Goal: Entertainment & Leisure: Consume media (video, audio)

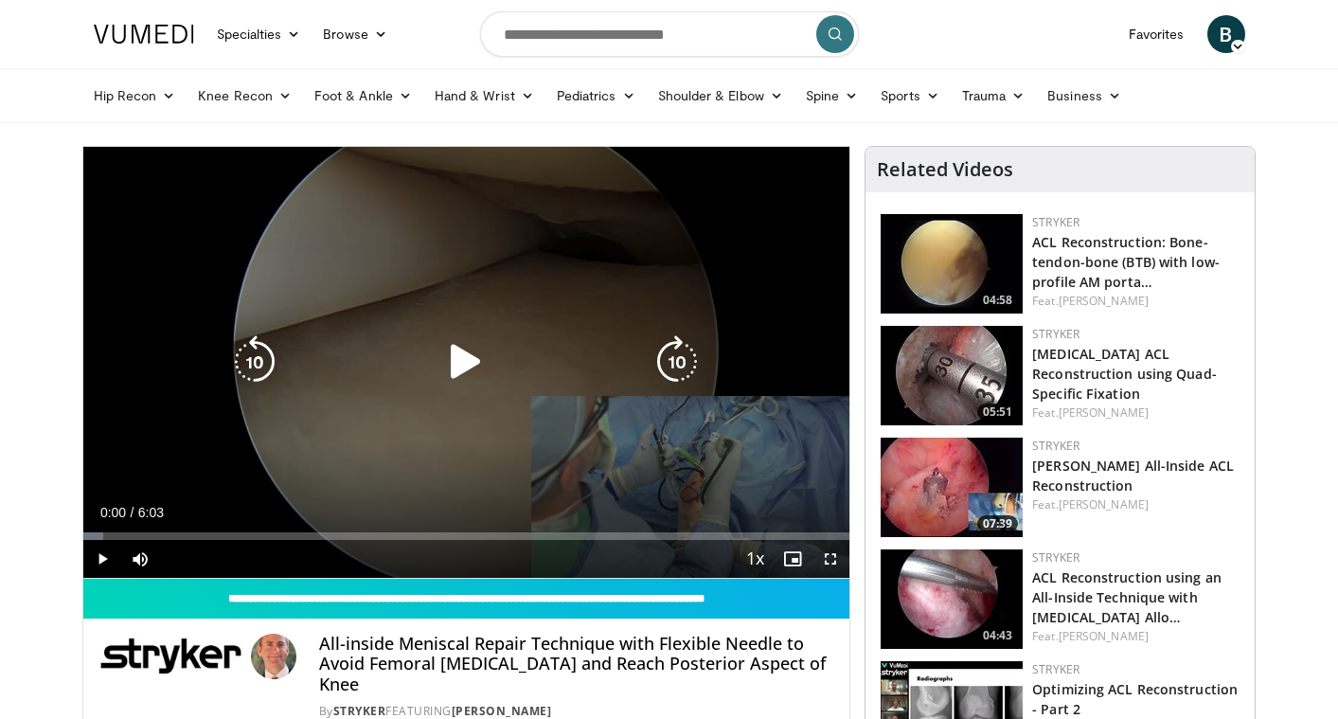
click at [476, 347] on icon "Video Player" at bounding box center [465, 361] width 53 height 53
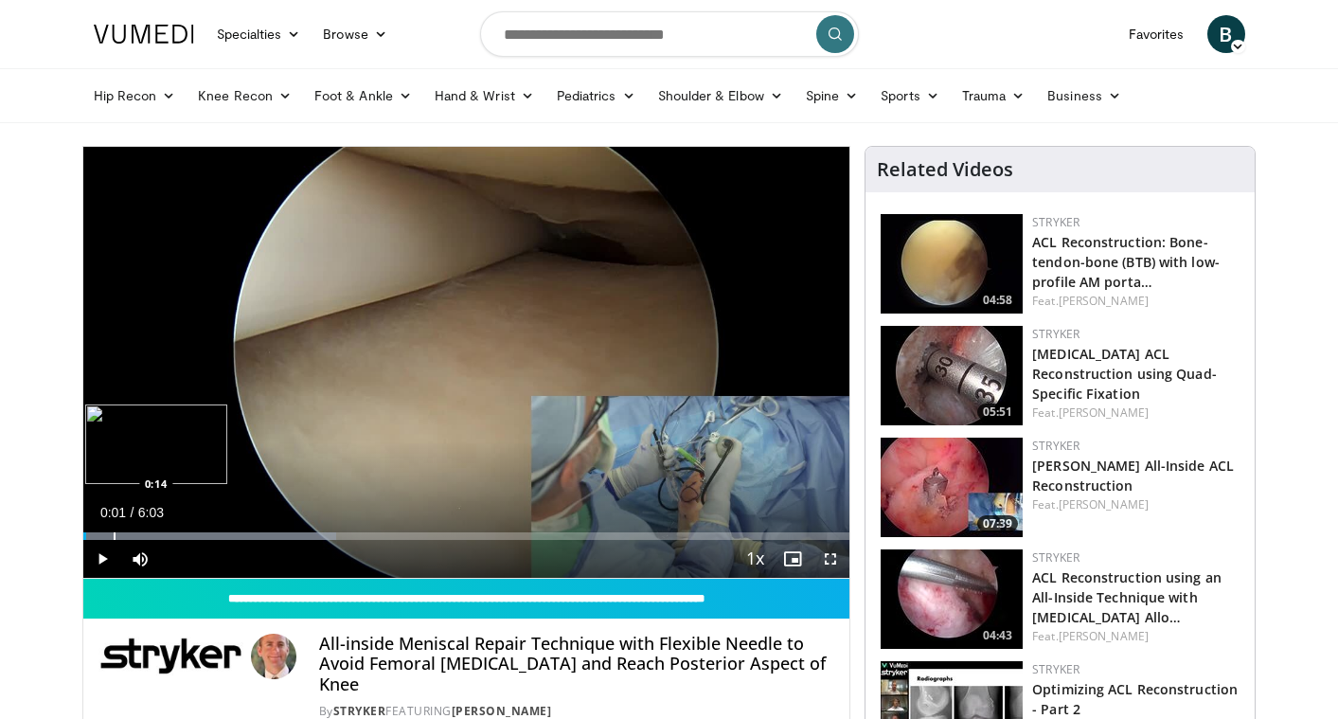
click at [114, 536] on div "Progress Bar" at bounding box center [115, 536] width 2 height 8
click at [170, 535] on div "Progress Bar" at bounding box center [171, 536] width 2 height 8
click at [205, 535] on div "Progress Bar" at bounding box center [206, 536] width 2 height 8
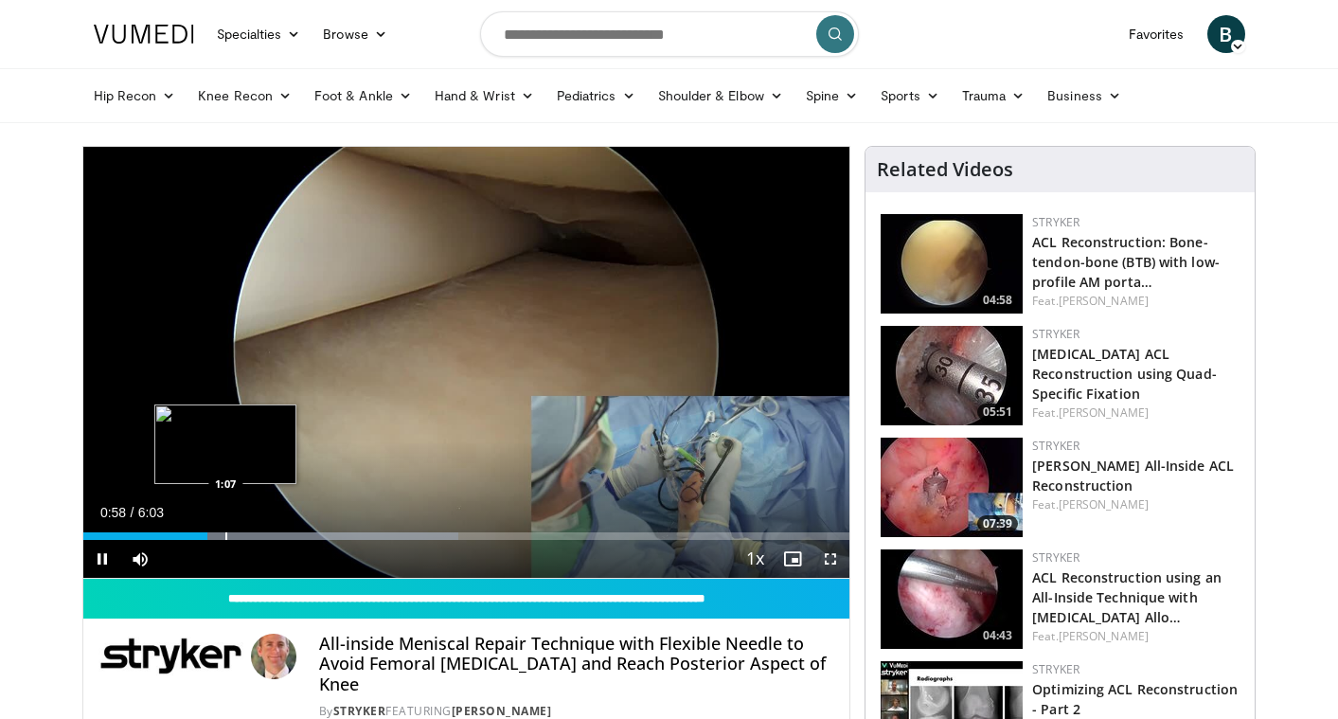
click at [225, 533] on div "Progress Bar" at bounding box center [226, 536] width 2 height 8
click at [257, 532] on div "Progress Bar" at bounding box center [258, 536] width 2 height 8
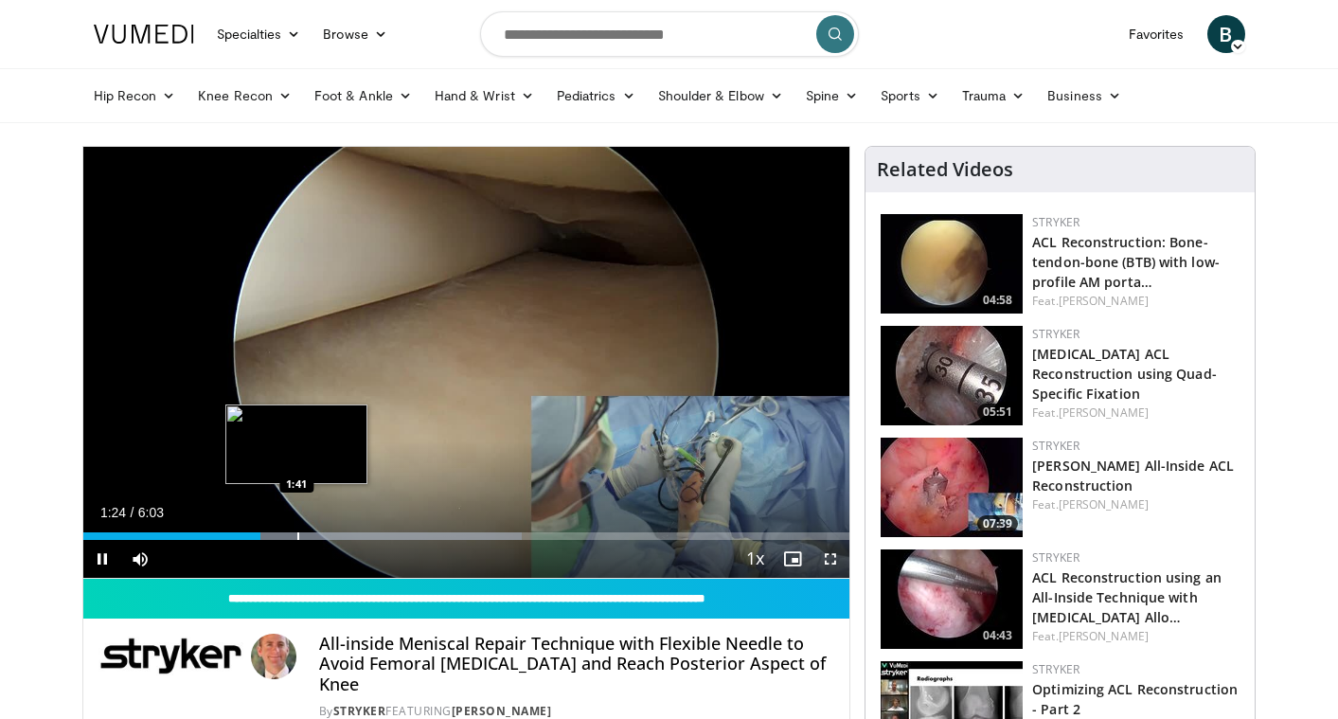
click at [296, 530] on div "Loaded : 57.25% 1:24 1:41" at bounding box center [466, 531] width 767 height 18
click at [344, 533] on div "Progress Bar" at bounding box center [345, 536] width 2 height 8
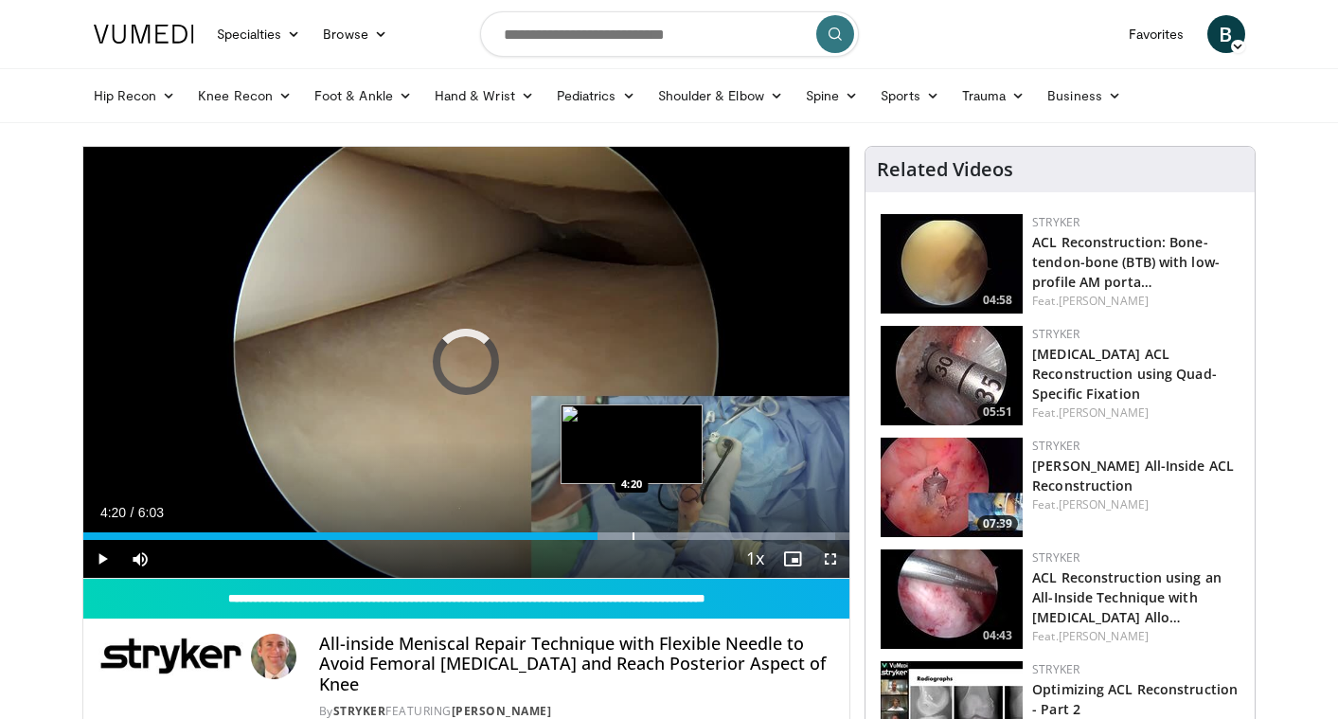
click at [632, 533] on div "Progress Bar" at bounding box center [633, 536] width 2 height 8
click at [659, 532] on div "Progress Bar" at bounding box center [660, 536] width 2 height 8
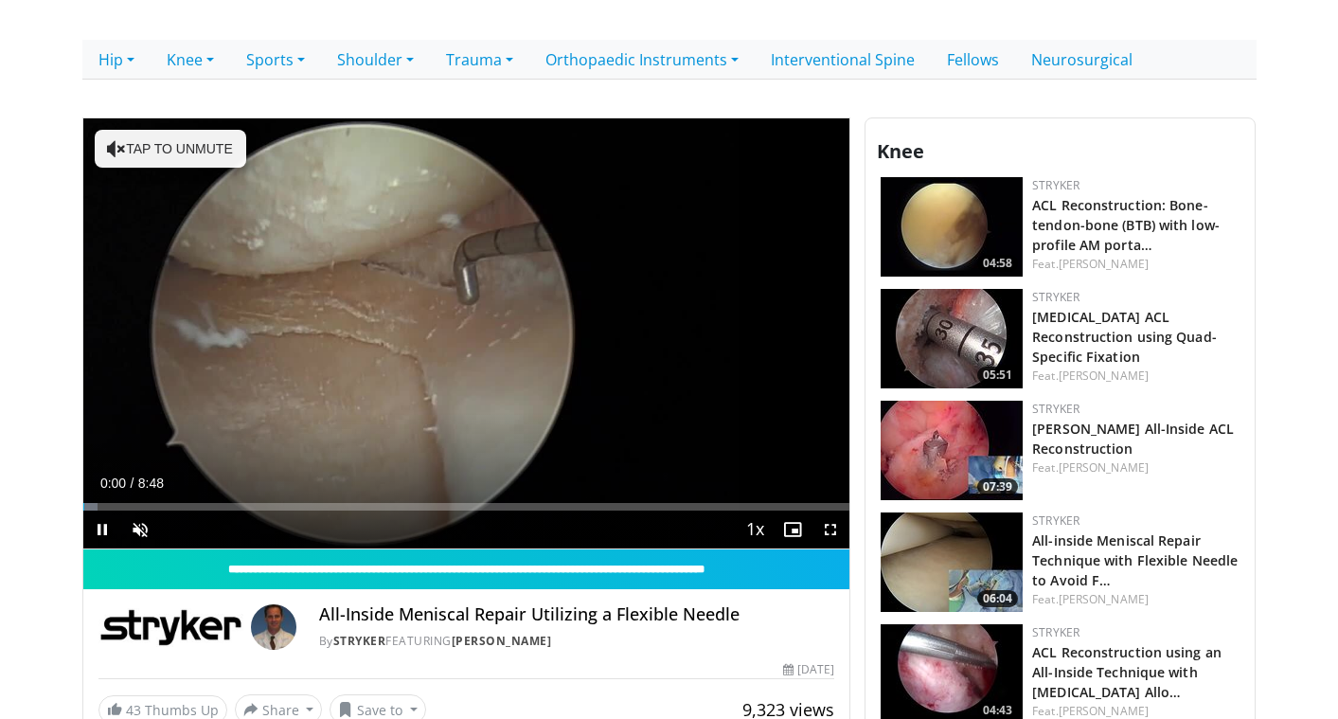
scroll to position [406, 0]
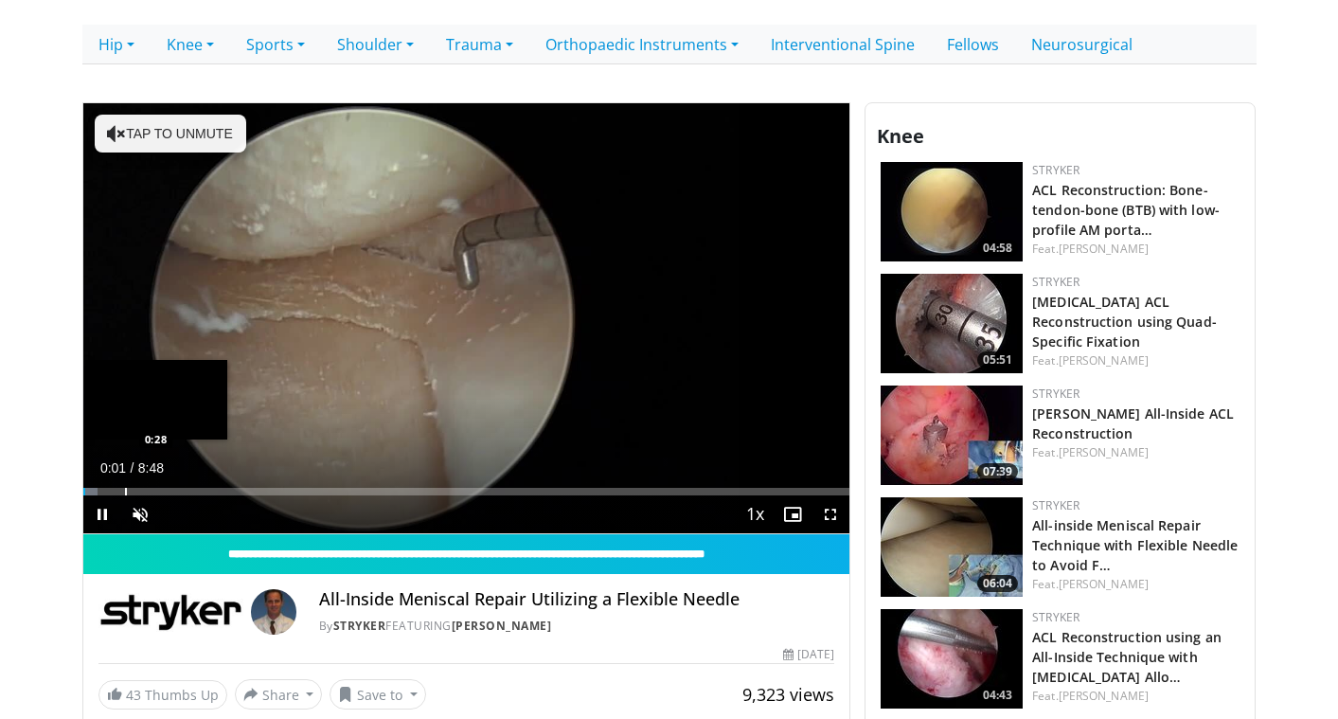
click at [125, 488] on div "Progress Bar" at bounding box center [126, 492] width 2 height 8
click at [151, 512] on span "Video Player" at bounding box center [140, 514] width 38 height 38
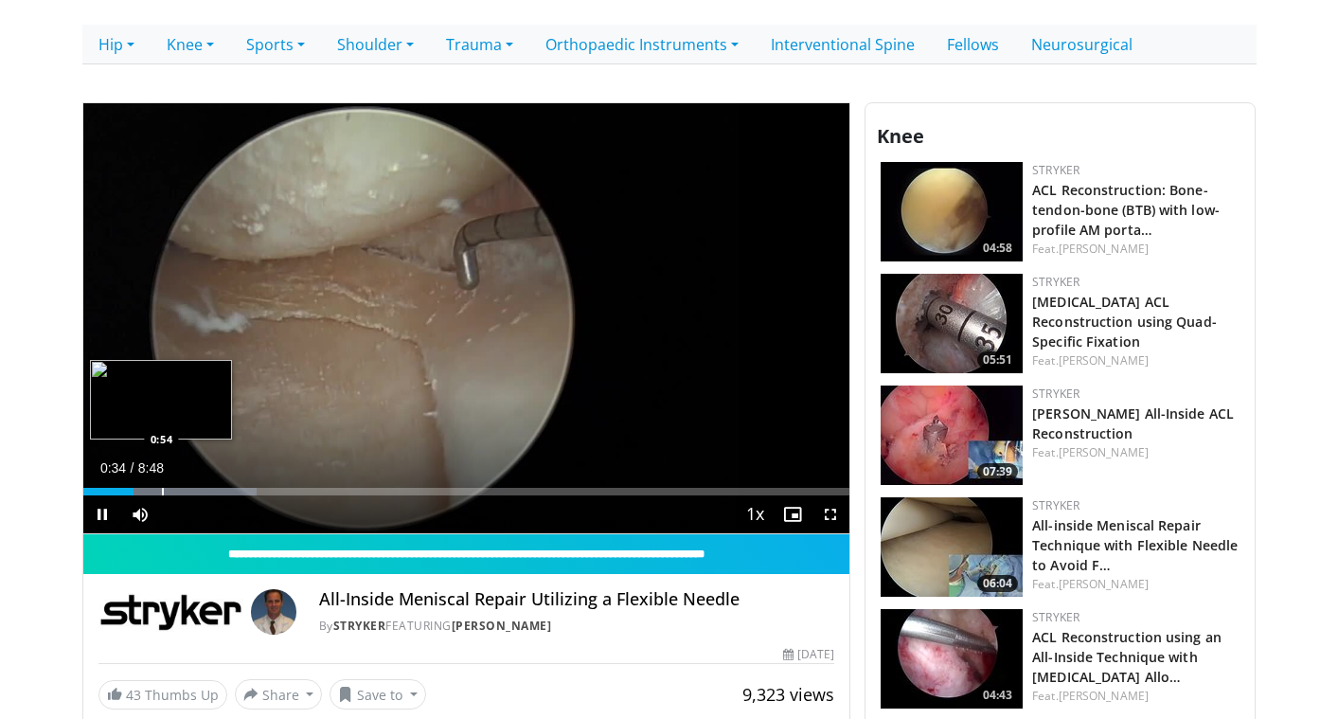
click at [162, 490] on div "Progress Bar" at bounding box center [163, 492] width 2 height 8
click at [195, 488] on div "Progress Bar" at bounding box center [196, 492] width 2 height 8
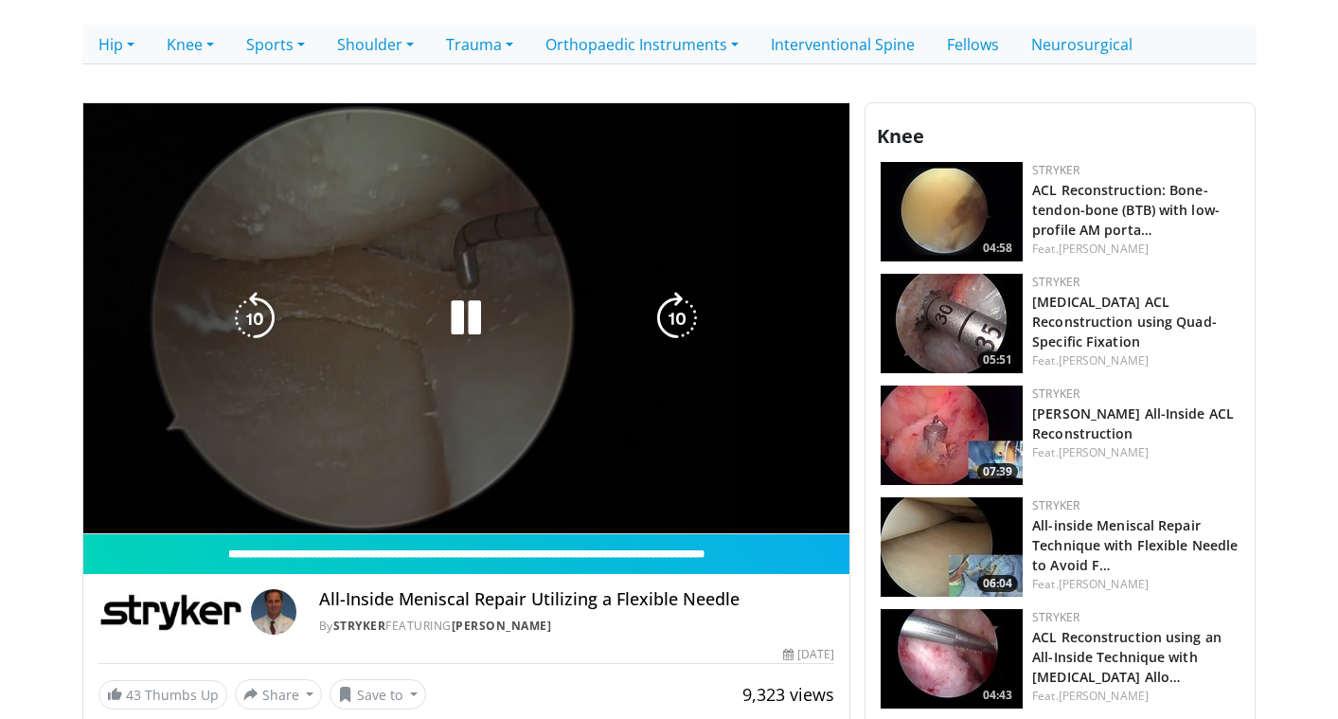
click at [223, 489] on video-js "**********" at bounding box center [466, 319] width 767 height 432
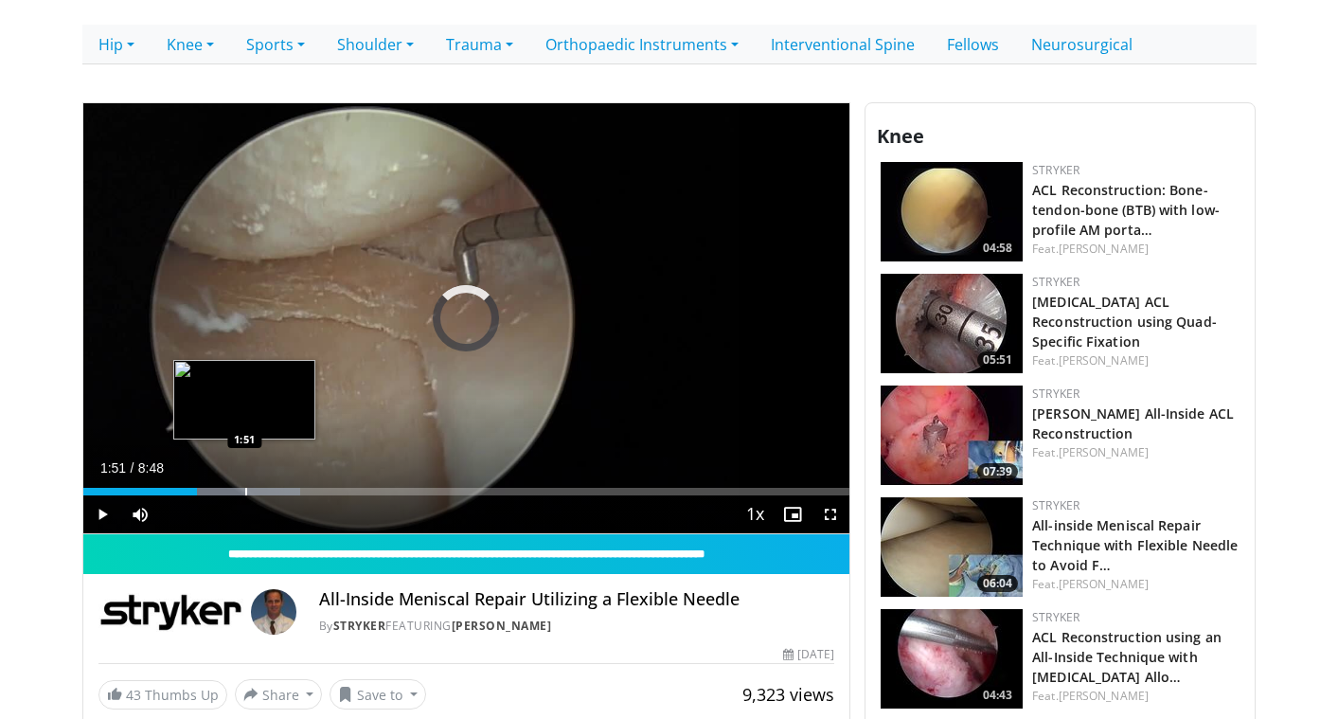
click at [244, 484] on div "Loaded : 28.38% 1:18 1:51" at bounding box center [466, 486] width 767 height 18
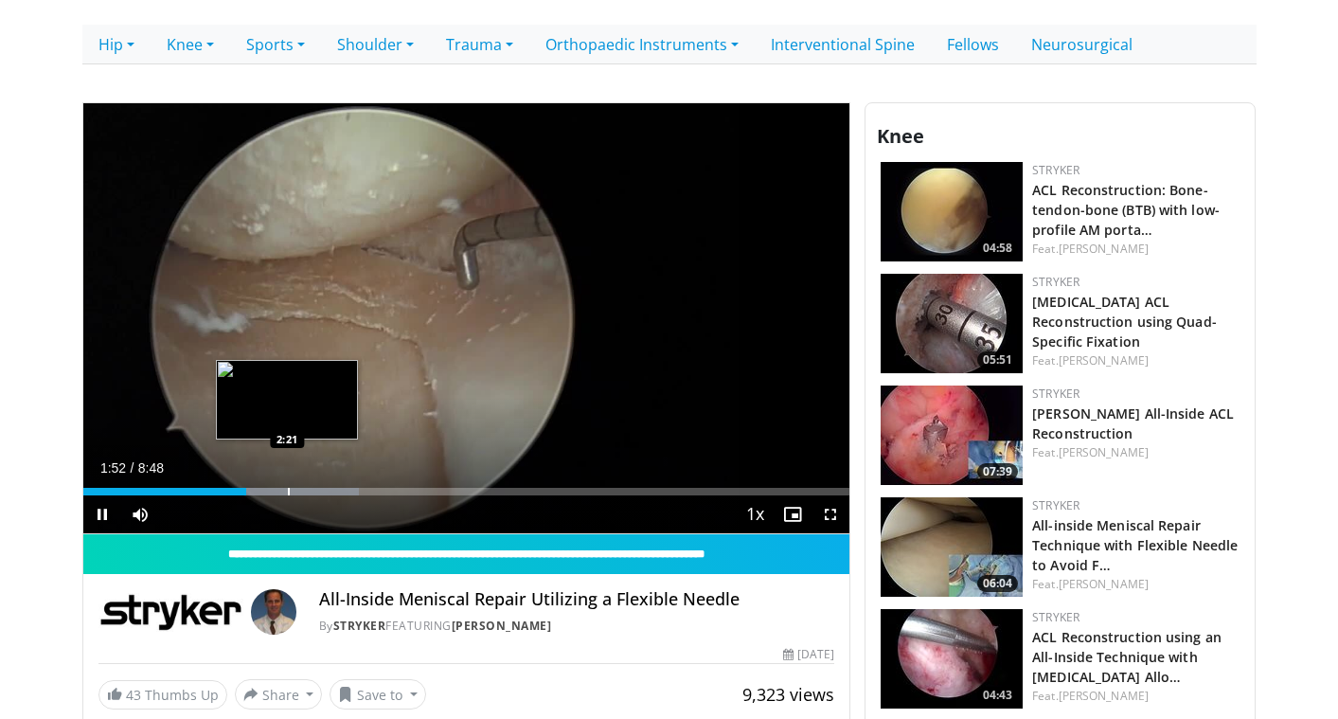
click at [290, 486] on div "Loaded : 35.95% 1:52 2:21" at bounding box center [466, 486] width 767 height 18
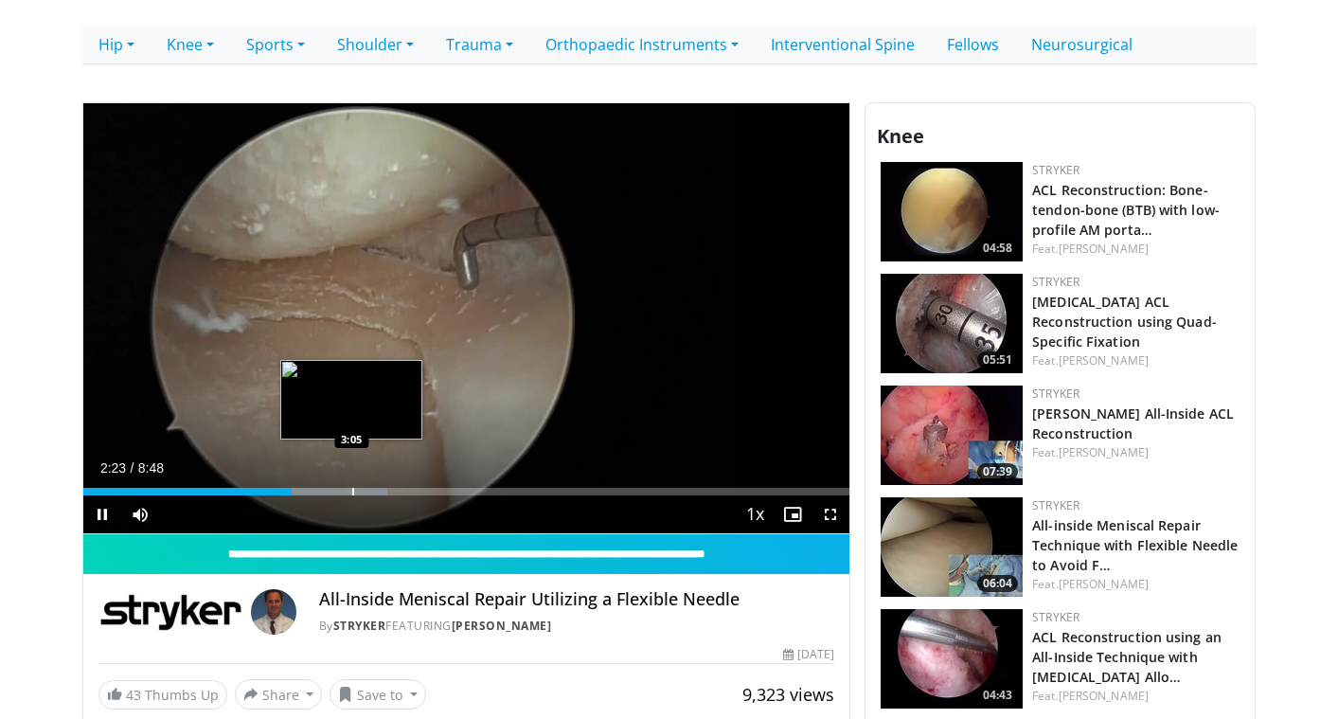
click at [352, 490] on div "Progress Bar" at bounding box center [353, 492] width 2 height 8
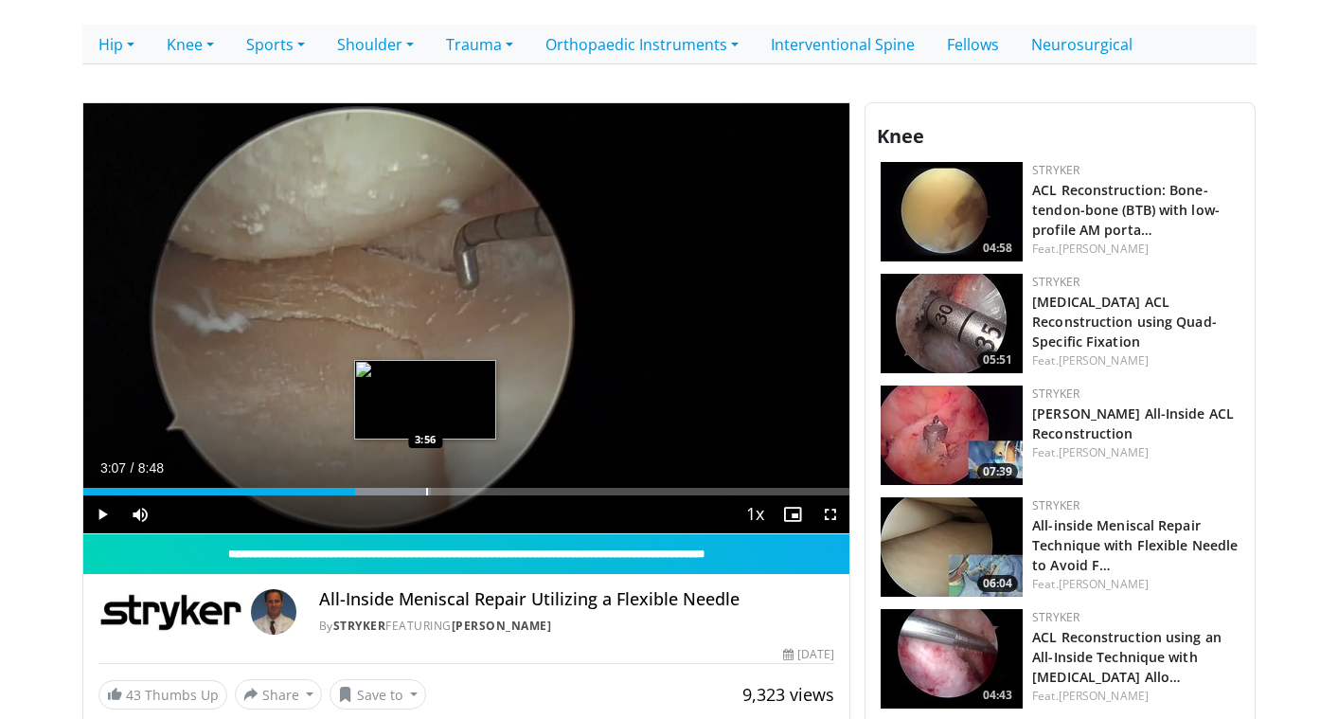
click at [426, 490] on div "Progress Bar" at bounding box center [427, 492] width 2 height 8
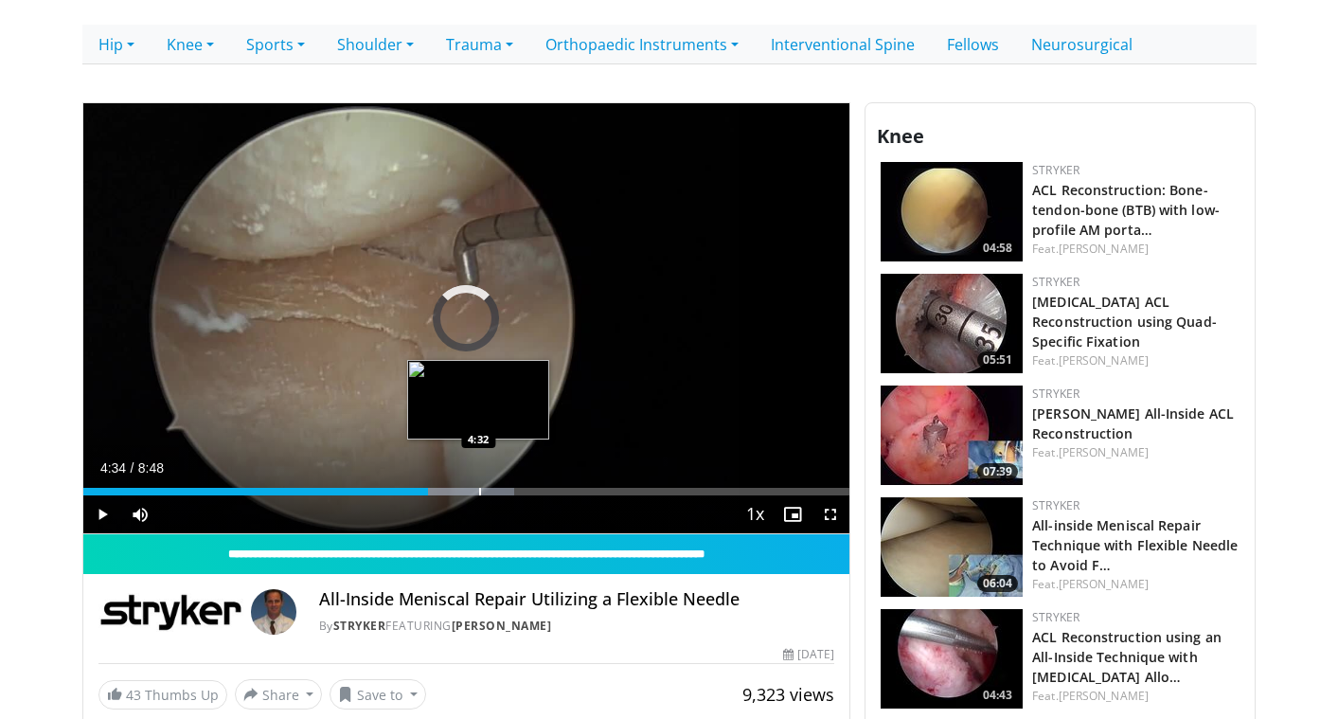
click at [480, 489] on div "Progress Bar" at bounding box center [480, 492] width 2 height 8
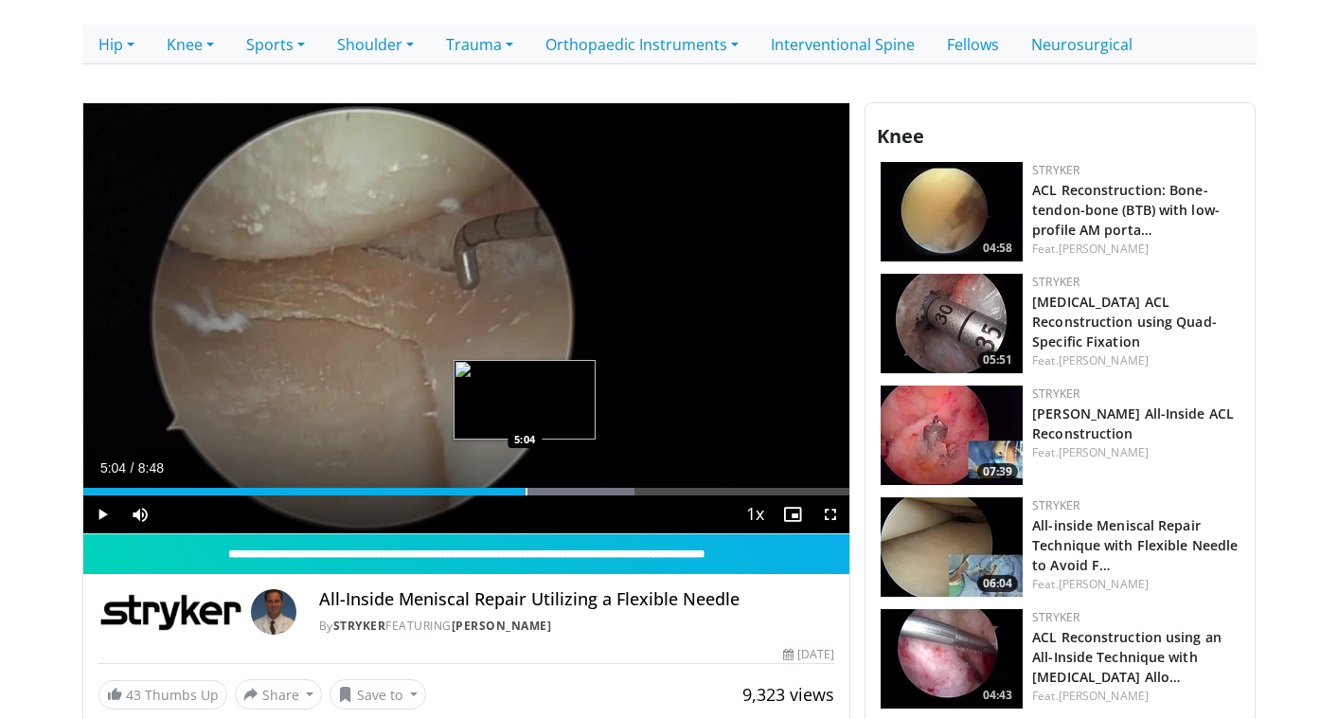
click at [525, 490] on div "Progress Bar" at bounding box center [526, 492] width 2 height 8
click at [558, 490] on div "Progress Bar" at bounding box center [559, 492] width 2 height 8
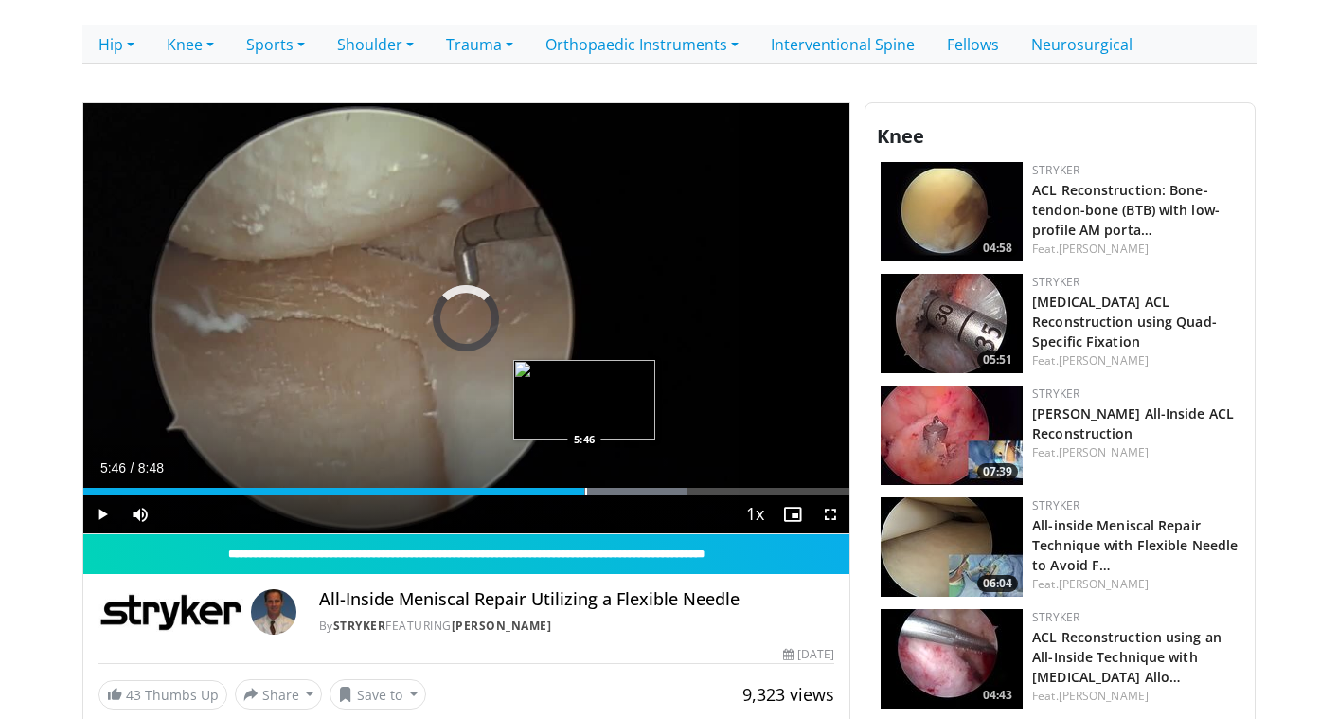
click at [585, 491] on div "Progress Bar" at bounding box center [586, 492] width 2 height 8
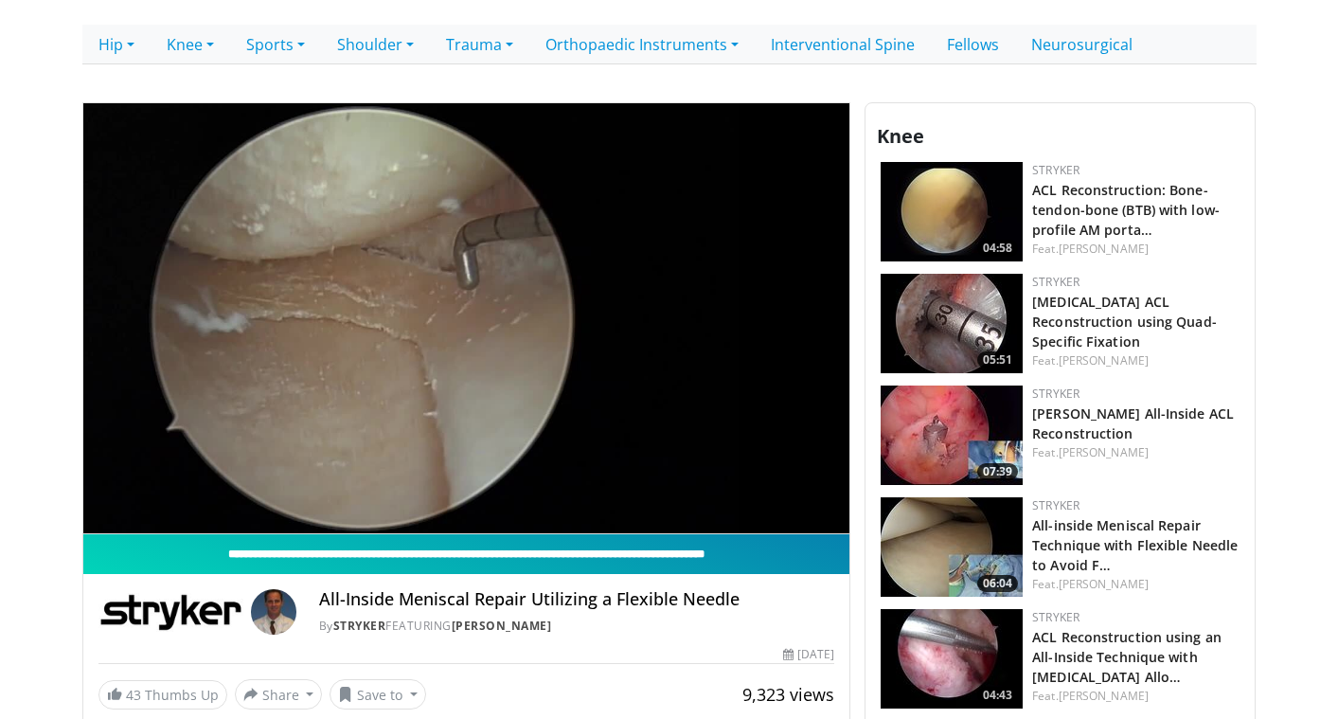
scroll to position [407, 0]
